Goal: Information Seeking & Learning: Learn about a topic

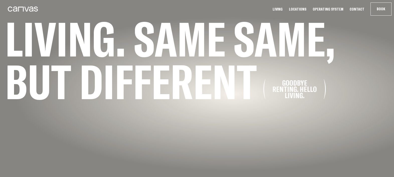
click at [335, 10] on link "Operating System" at bounding box center [328, 9] width 34 height 5
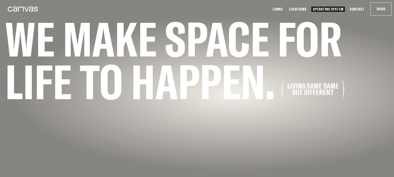
click at [328, 9] on link "Operating System" at bounding box center [328, 9] width 34 height 5
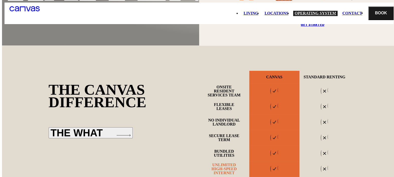
scroll to position [428, 0]
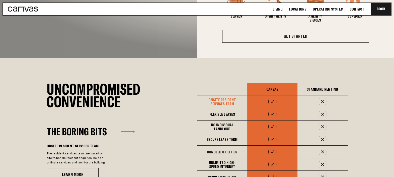
click at [335, 8] on link "Operating System" at bounding box center [328, 9] width 34 height 5
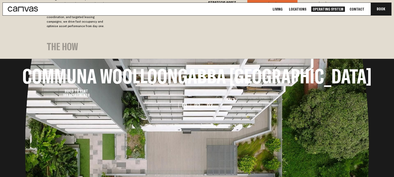
scroll to position [470, 0]
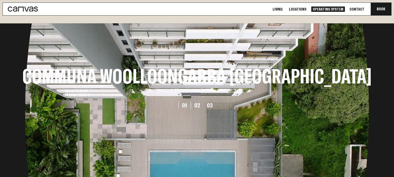
drag, startPoint x: 293, startPoint y: 132, endPoint x: 78, endPoint y: 126, distance: 215.7
click at [84, 127] on li "Communa Woolloongabba Brisbane Build to Rent 188 Apartments" at bounding box center [197, 88] width 394 height 177
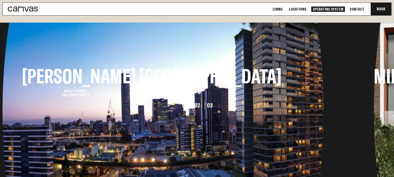
drag, startPoint x: 234, startPoint y: 110, endPoint x: 74, endPoint y: 111, distance: 160.4
click at [96, 111] on li "Cordelia South Brisbane Build to Rent 365 Apartments" at bounding box center [152, 88] width 394 height 177
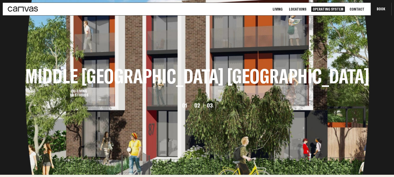
scroll to position [0, 0]
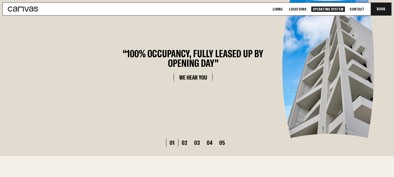
drag, startPoint x: 225, startPoint y: 96, endPoint x: 118, endPoint y: 87, distance: 107.1
click at [130, 89] on li "“ 100% Occupancy, fully leased up by opening day ” We Hear You" at bounding box center [194, 67] width 394 height 177
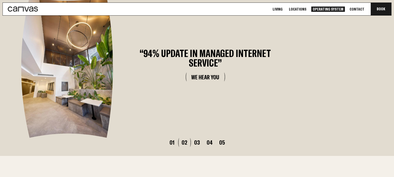
drag, startPoint x: 192, startPoint y: 85, endPoint x: 70, endPoint y: 82, distance: 122.0
click at [72, 82] on li "“ 94% Update in managed internet service ” We Hear You" at bounding box center [203, 67] width 394 height 177
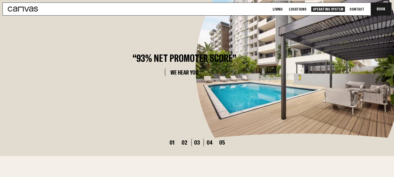
drag, startPoint x: 155, startPoint y: 84, endPoint x: 83, endPoint y: 84, distance: 71.8
click at [95, 84] on li "“ 93% Net Promoter Score ” We Hear You" at bounding box center [187, 67] width 394 height 177
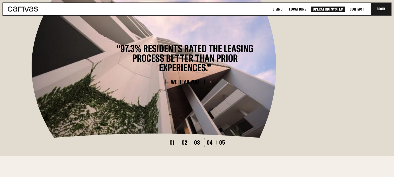
drag, startPoint x: 167, startPoint y: 82, endPoint x: 89, endPoint y: 82, distance: 78.6
click at [90, 82] on img at bounding box center [157, 67] width 250 height 141
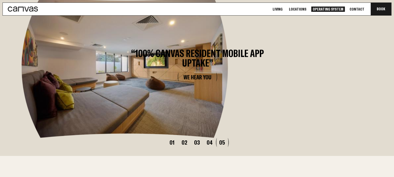
drag, startPoint x: 147, startPoint y: 80, endPoint x: 81, endPoint y: 80, distance: 65.8
click at [96, 80] on img at bounding box center [127, 67] width 211 height 141
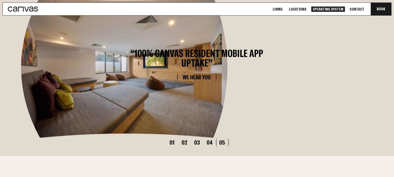
drag, startPoint x: 150, startPoint y: 80, endPoint x: 88, endPoint y: 78, distance: 61.5
click at [90, 78] on img at bounding box center [126, 67] width 211 height 141
